Goal: Transaction & Acquisition: Purchase product/service

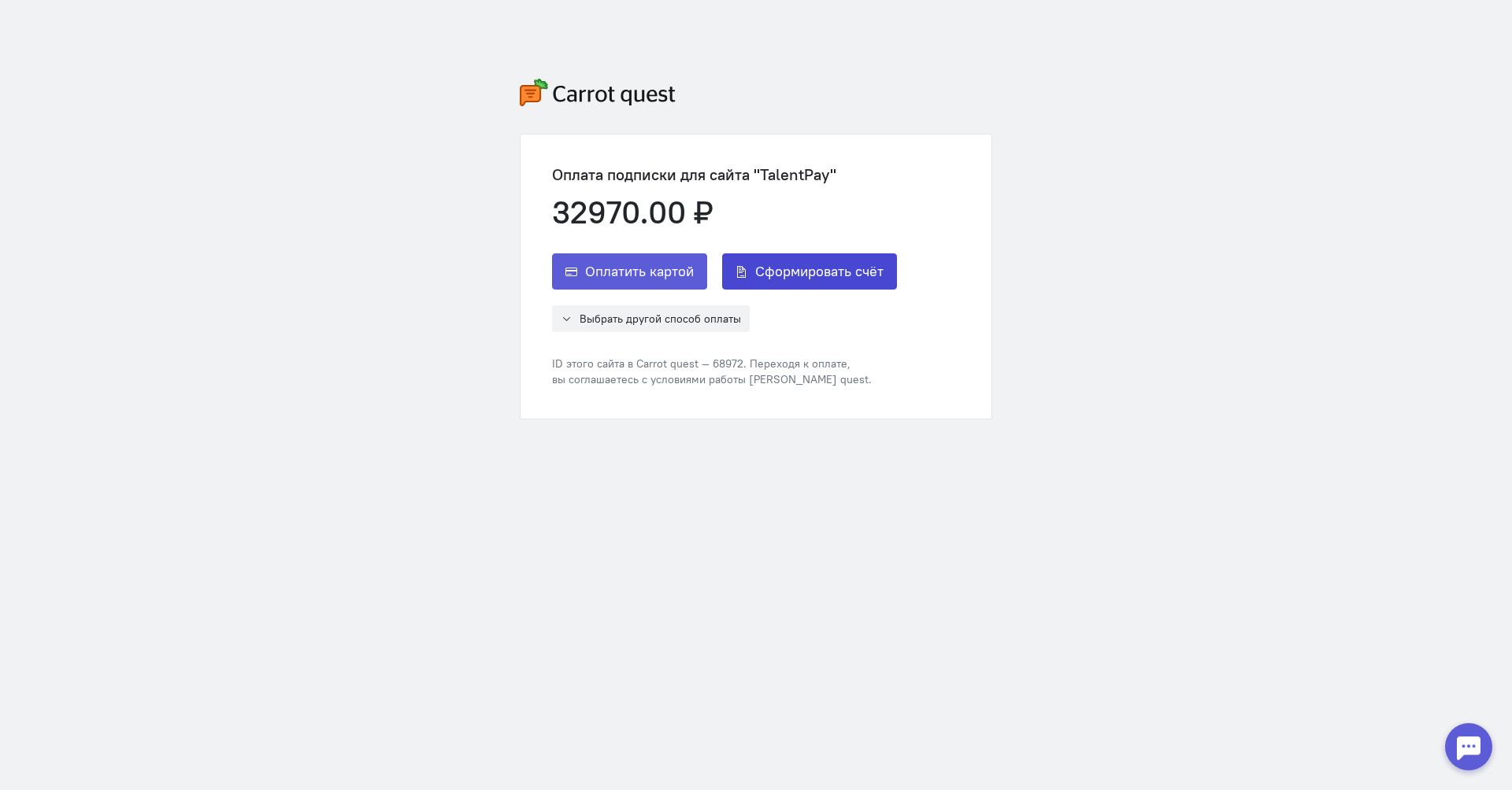
click at [834, 270] on span "Сформировать счёт" at bounding box center [819, 272] width 128 height 19
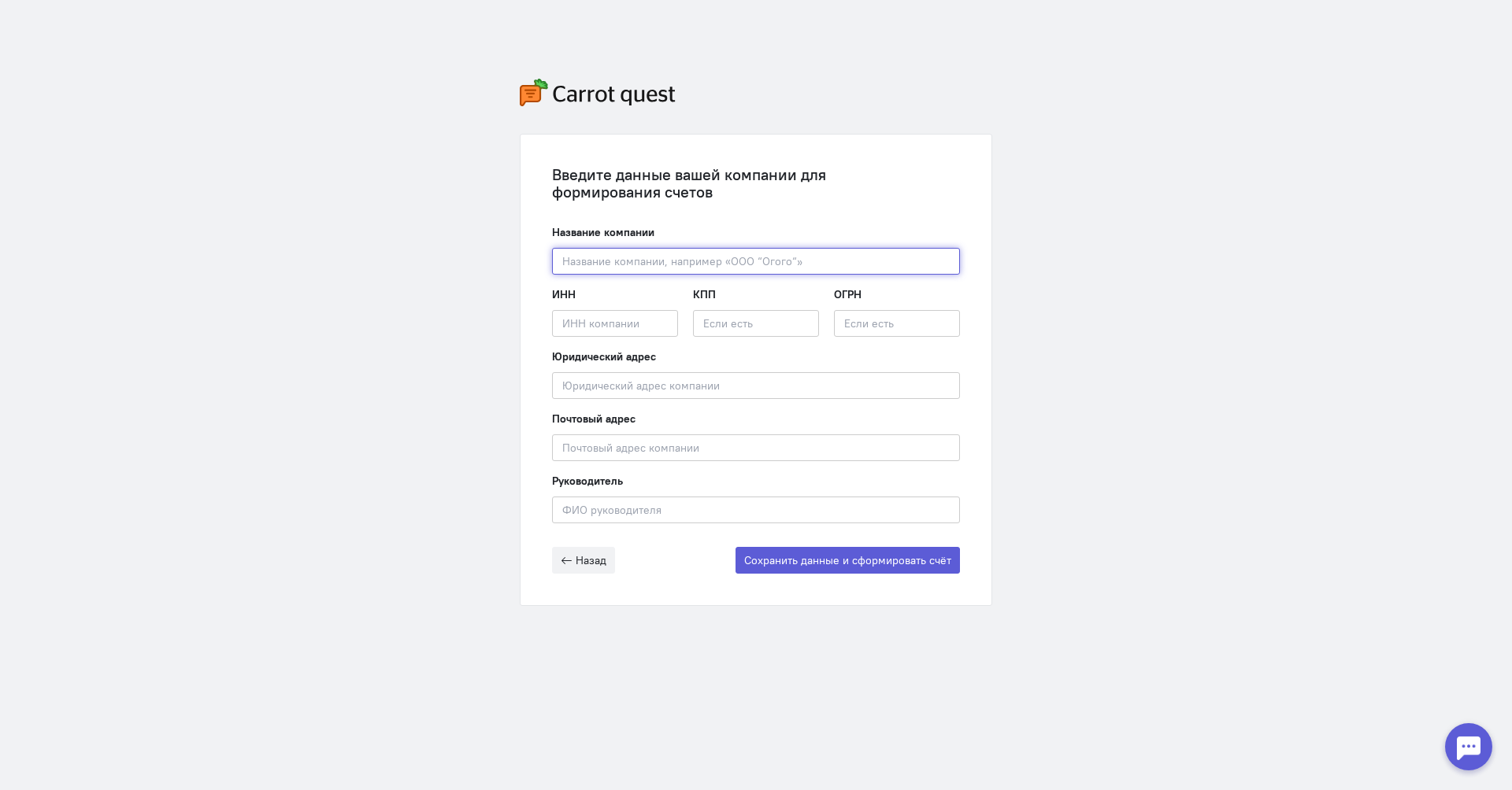
click at [772, 258] on input "text" at bounding box center [756, 261] width 408 height 27
click at [744, 264] on input "text" at bounding box center [756, 261] width 408 height 27
type input "ООО Рейвекс"
type input "[STREET_ADDRESS][PERSON_NAME]"
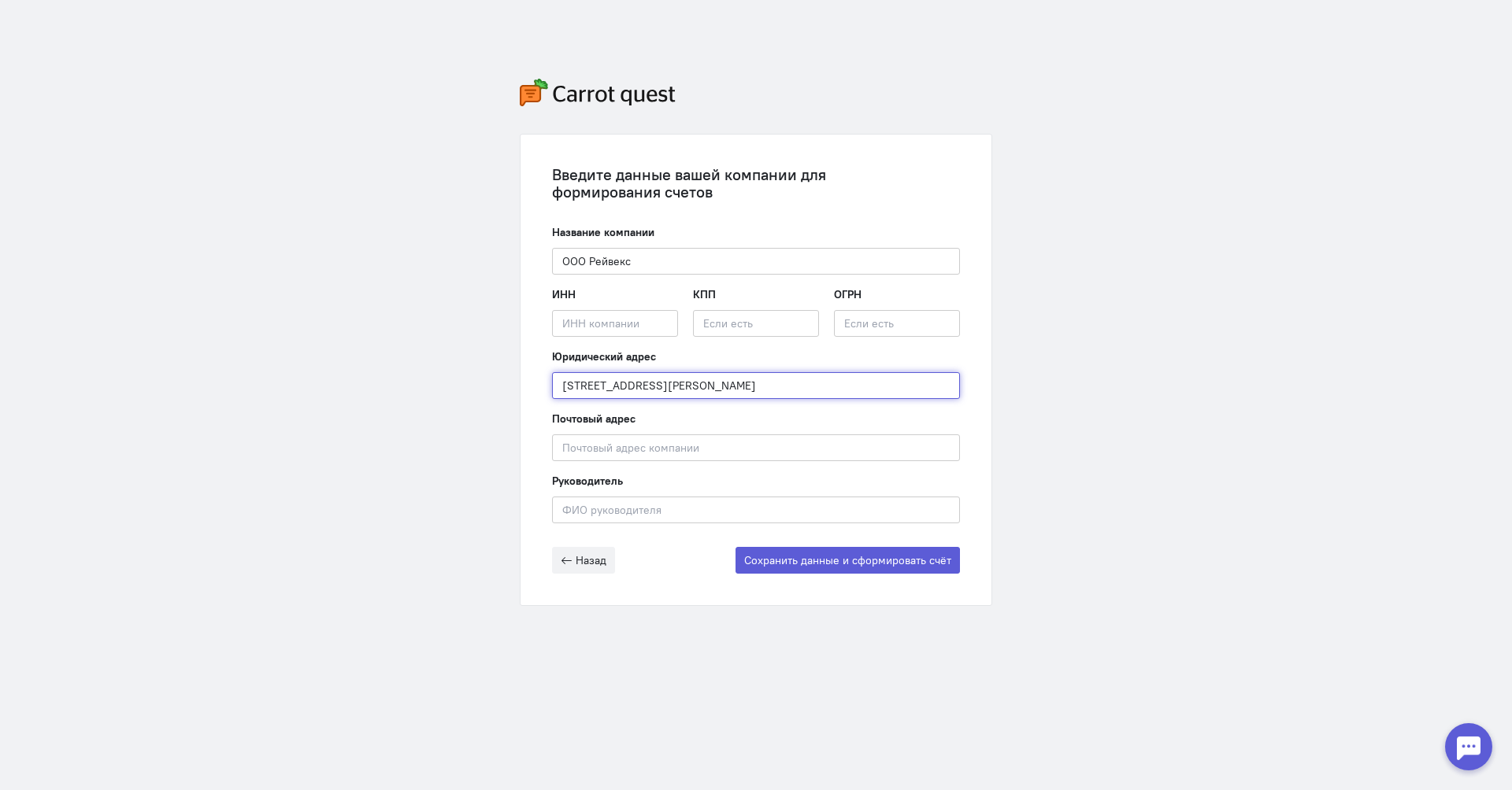
type input "[STREET_ADDRESS][PERSON_NAME]"
type input "[PERSON_NAME]"
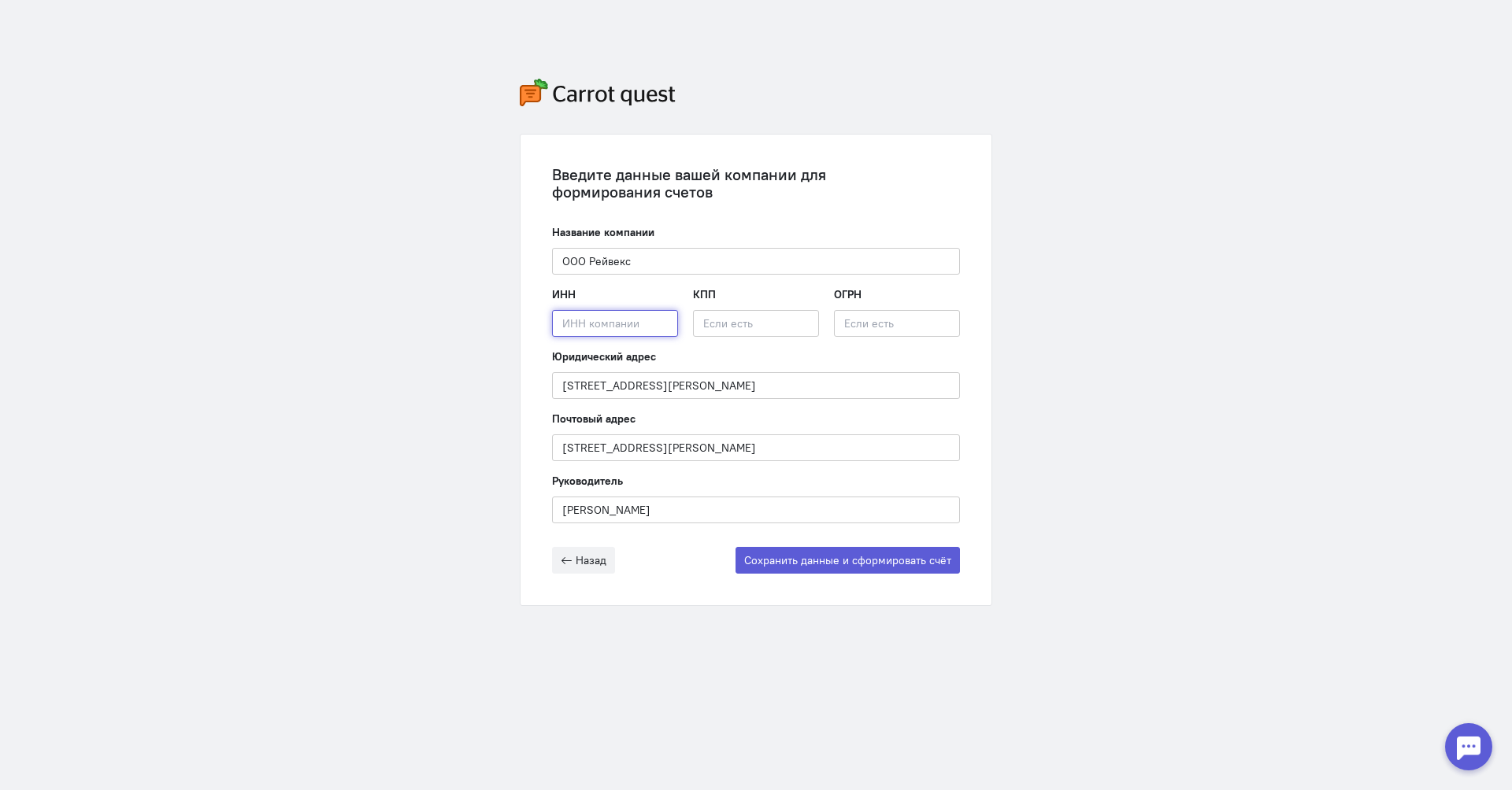
click at [641, 311] on input "text" at bounding box center [615, 323] width 126 height 27
click at [832, 572] on button "Сохранить данные и сформировать счёт" at bounding box center [848, 560] width 224 height 27
click at [628, 319] on input "text" at bounding box center [615, 323] width 126 height 27
type input "2345324324"
drag, startPoint x: 772, startPoint y: 319, endPoint x: 767, endPoint y: 335, distance: 16.8
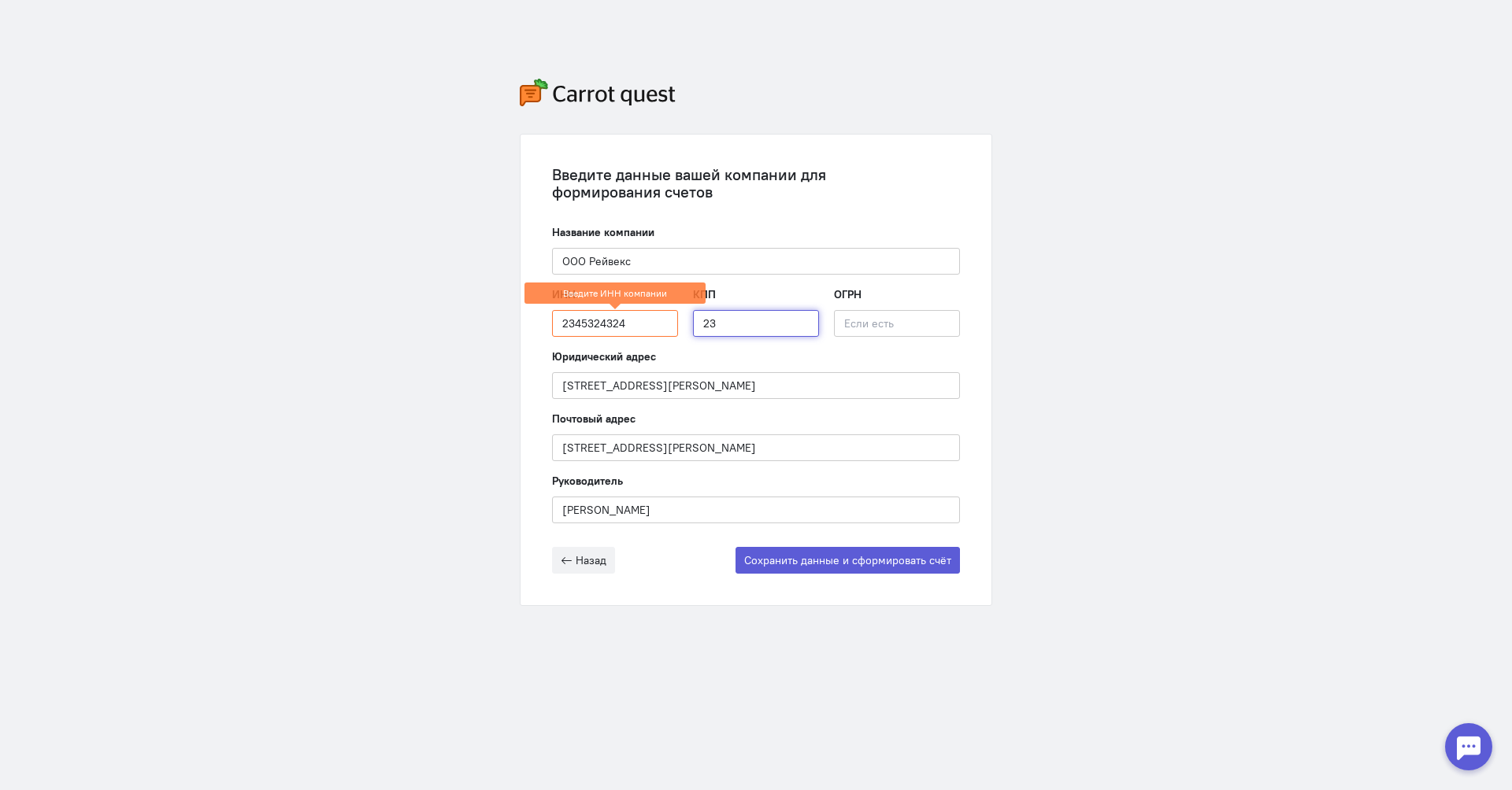
click at [767, 320] on input "23" at bounding box center [756, 323] width 126 height 27
type input "2342342"
click at [877, 334] on input "text" at bounding box center [897, 323] width 126 height 27
type input "243423423"
click at [875, 569] on button "Сохранить данные и сформировать счёт" at bounding box center [848, 560] width 224 height 27
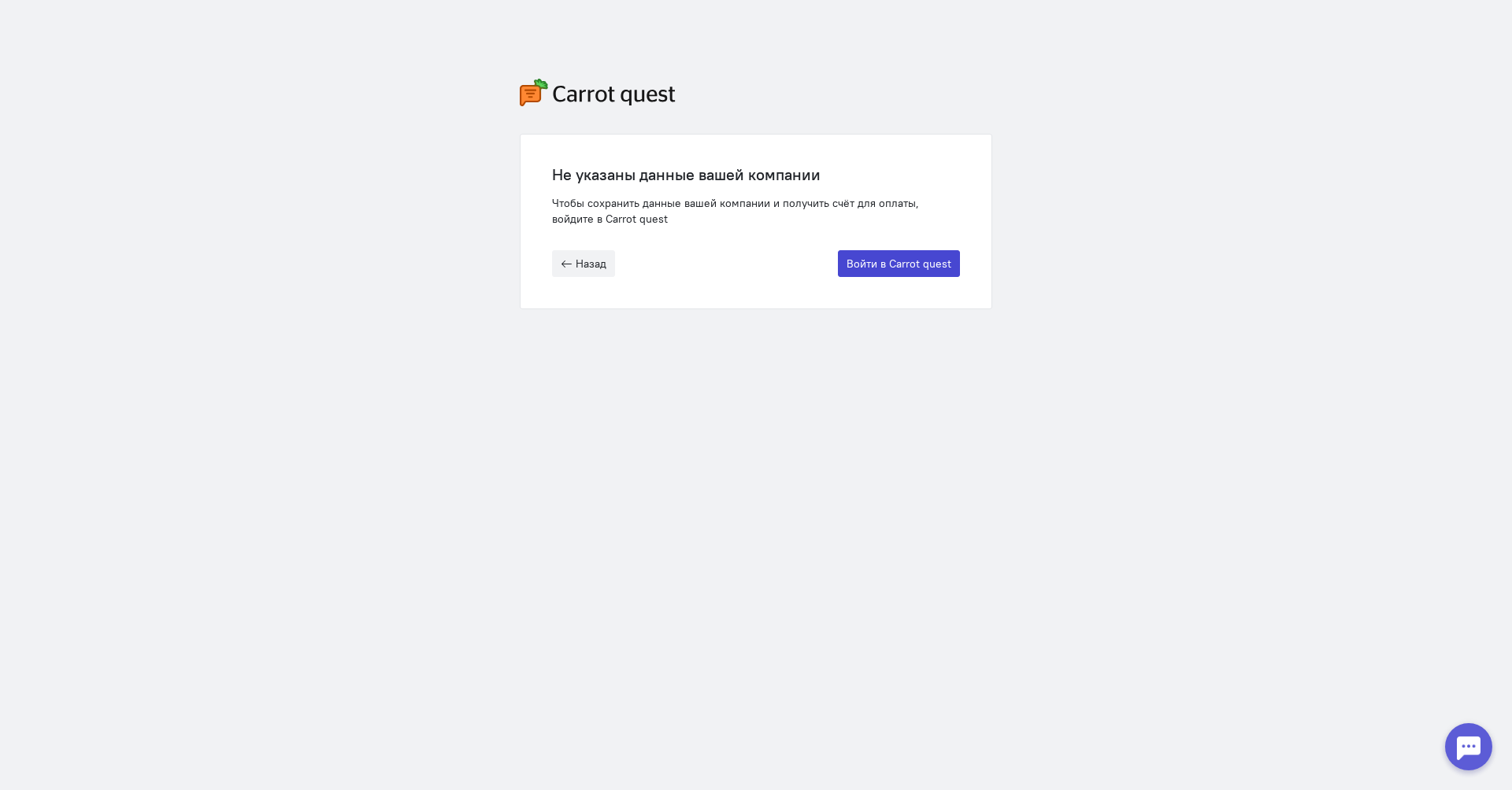
click at [873, 263] on button "Войти в Carrot quest" at bounding box center [898, 263] width 122 height 27
